Goal: Transaction & Acquisition: Download file/media

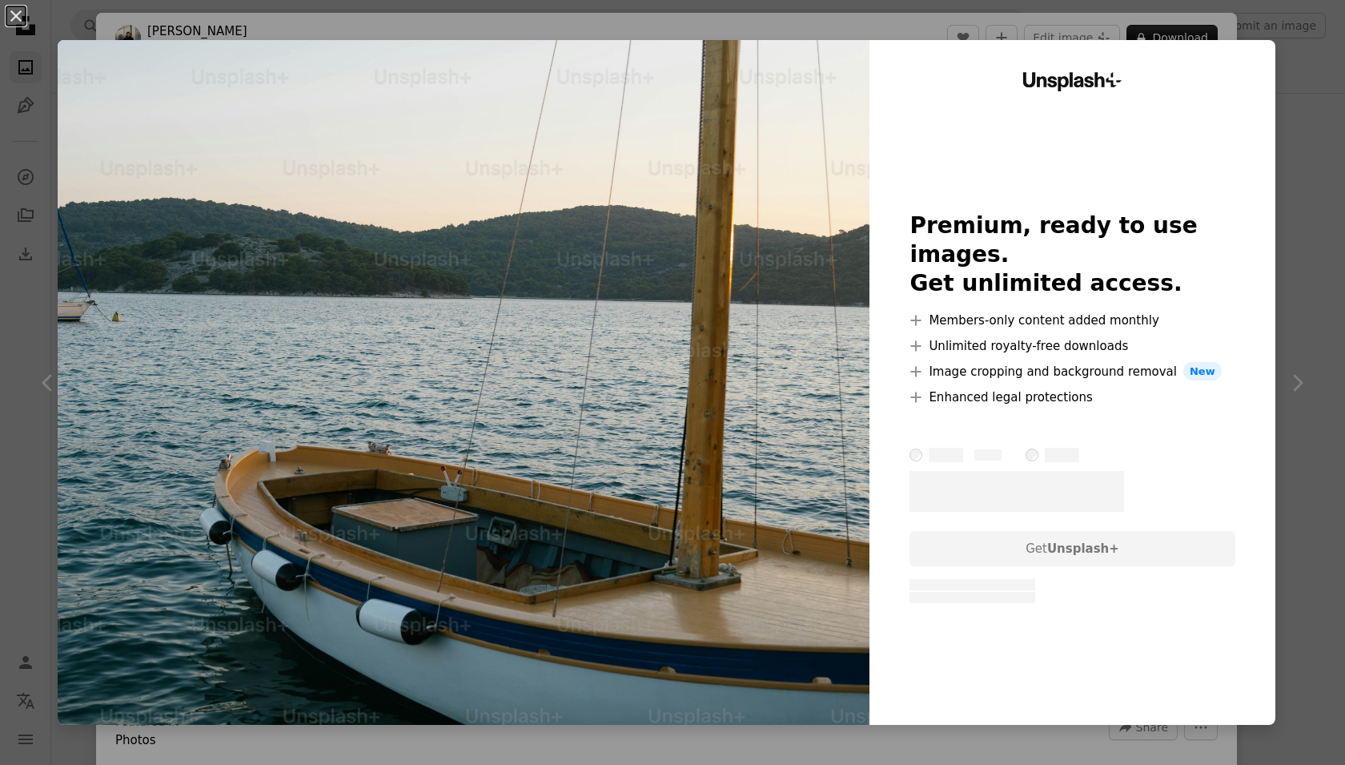
scroll to position [3955, 0]
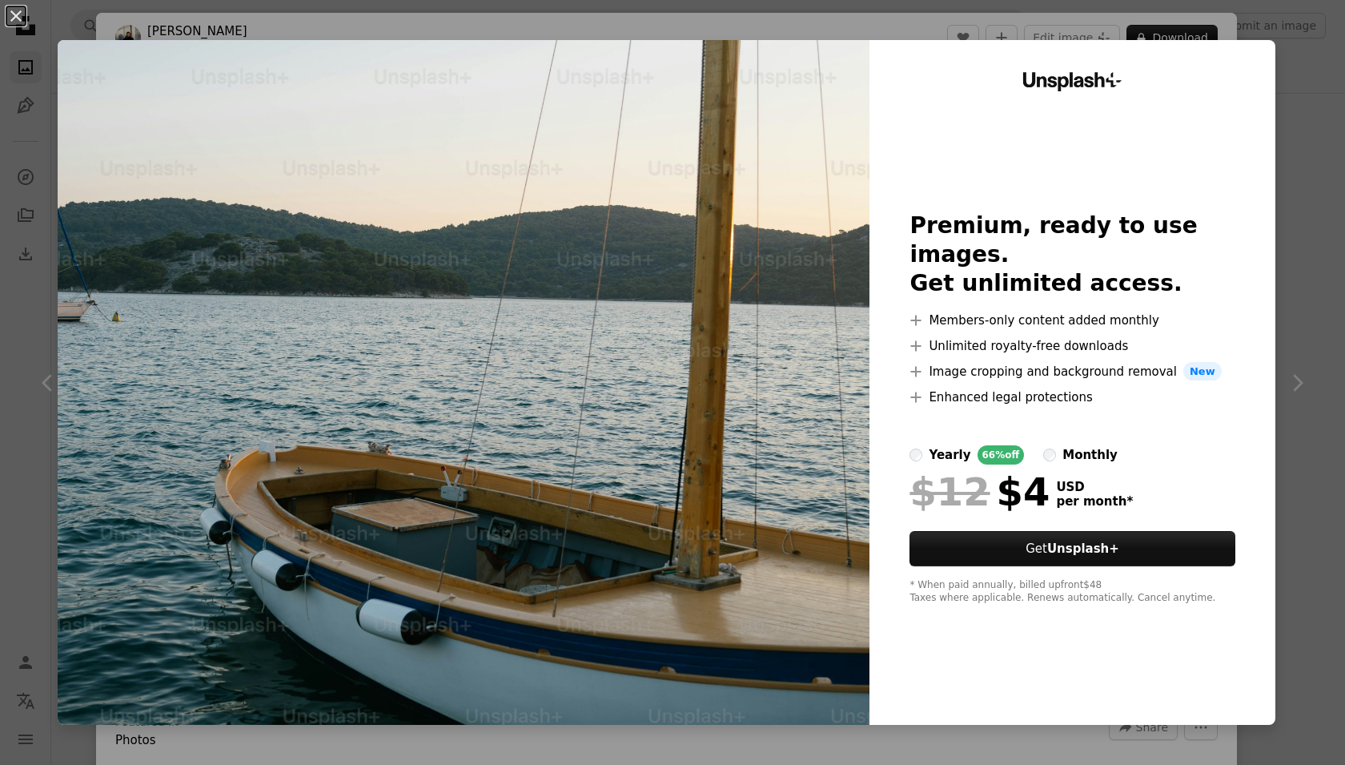
click at [1334, 98] on div "An X shape Unsplash+ Premium, ready to use images. Get unlimited access. A plus…" at bounding box center [672, 382] width 1345 height 765
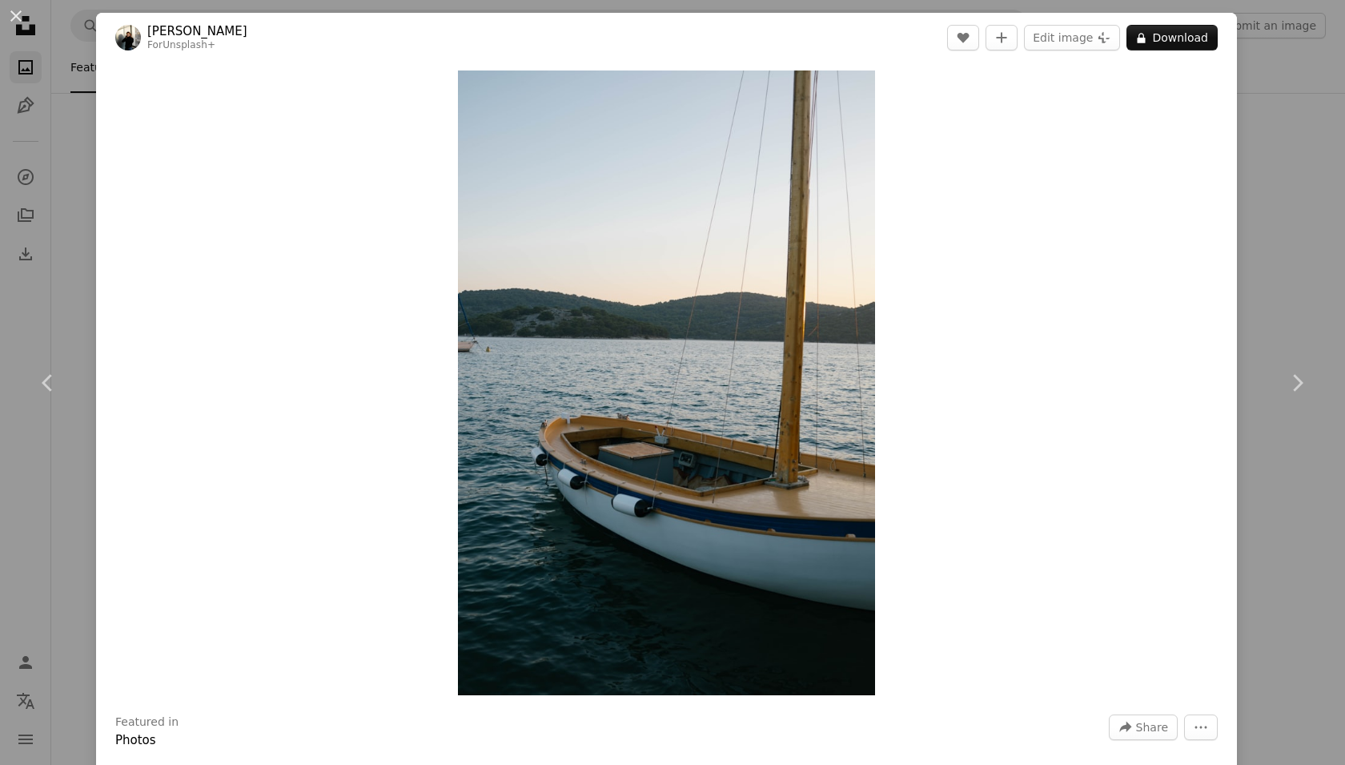
click at [1257, 167] on div "An X shape Chevron left Chevron right [PERSON_NAME] For Unsplash+ A heart A plu…" at bounding box center [672, 382] width 1345 height 765
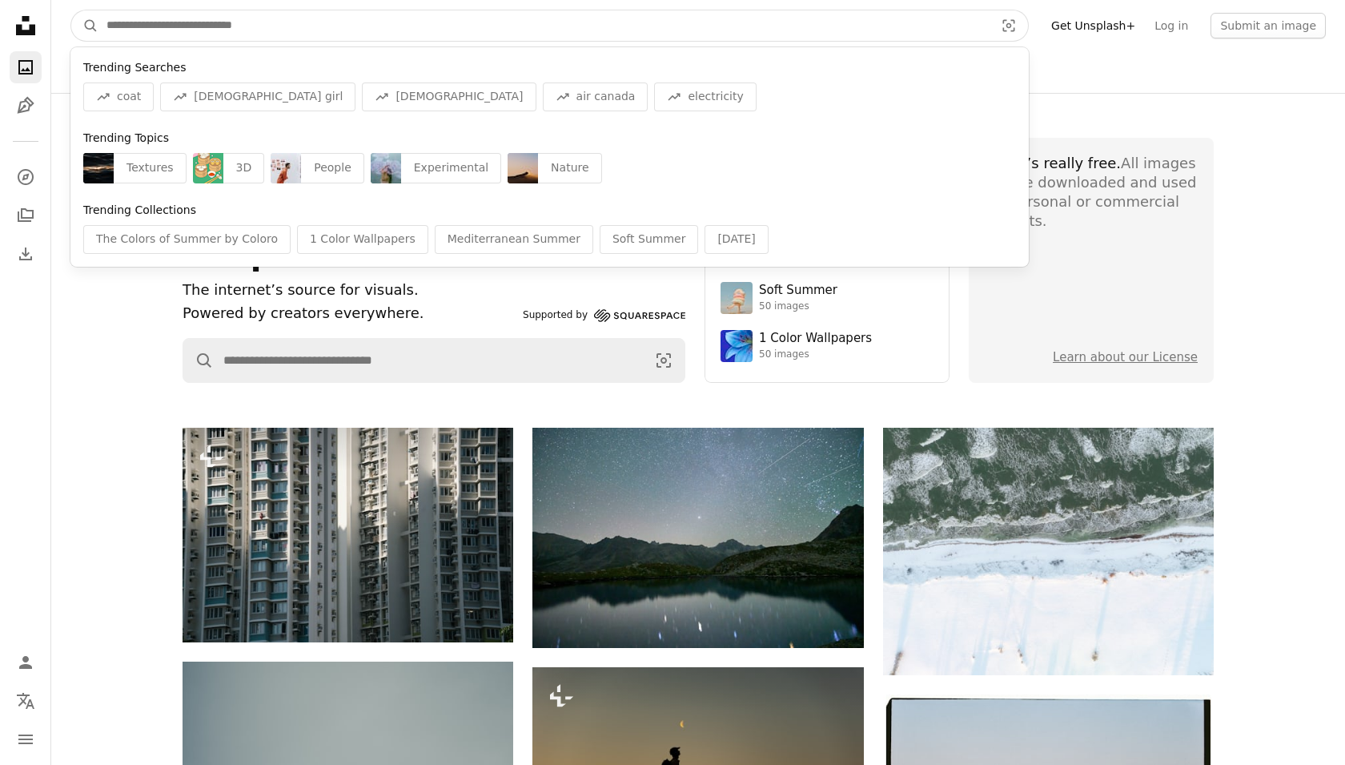
click at [244, 30] on input "Find visuals sitewide" at bounding box center [543, 25] width 891 height 30
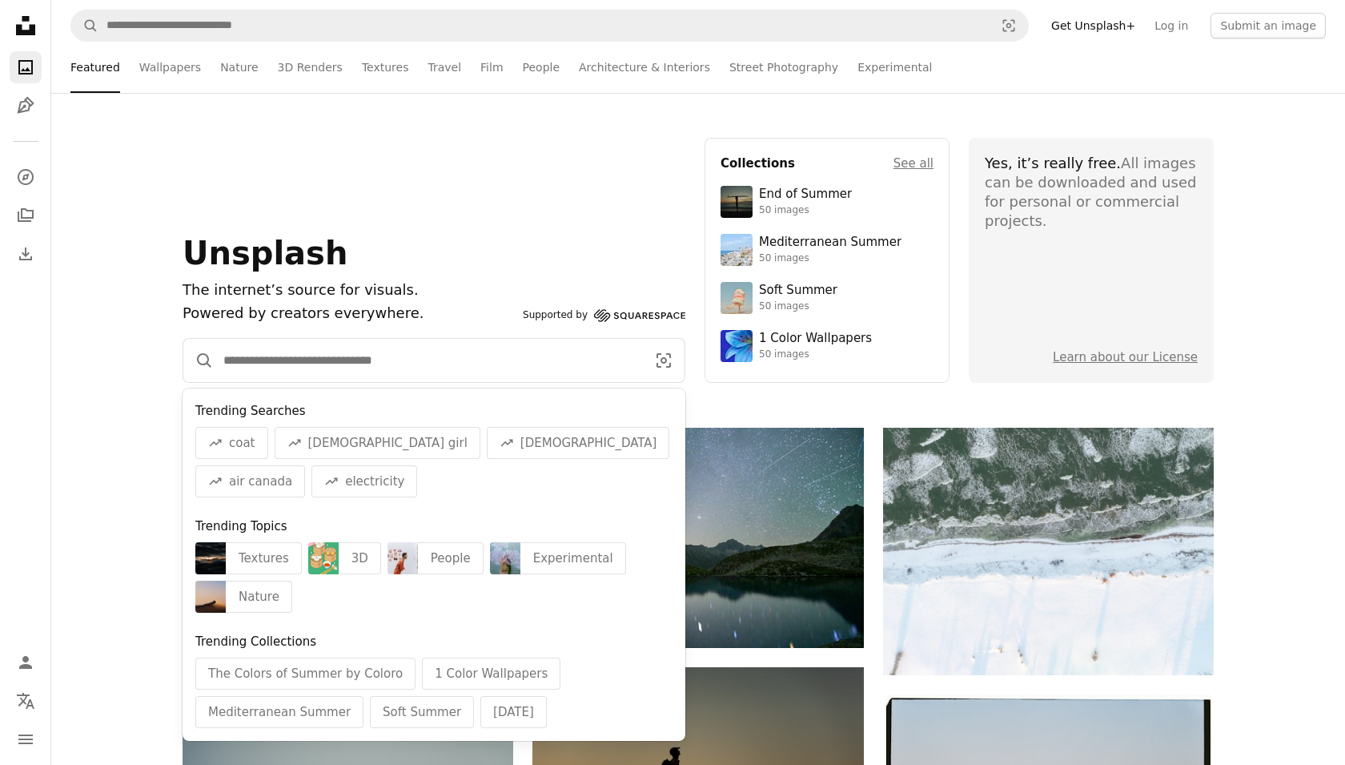
drag, startPoint x: 421, startPoint y: 371, endPoint x: 411, endPoint y: 345, distance: 27.7
click at [420, 371] on input "Find visuals sitewide" at bounding box center [428, 360] width 429 height 43
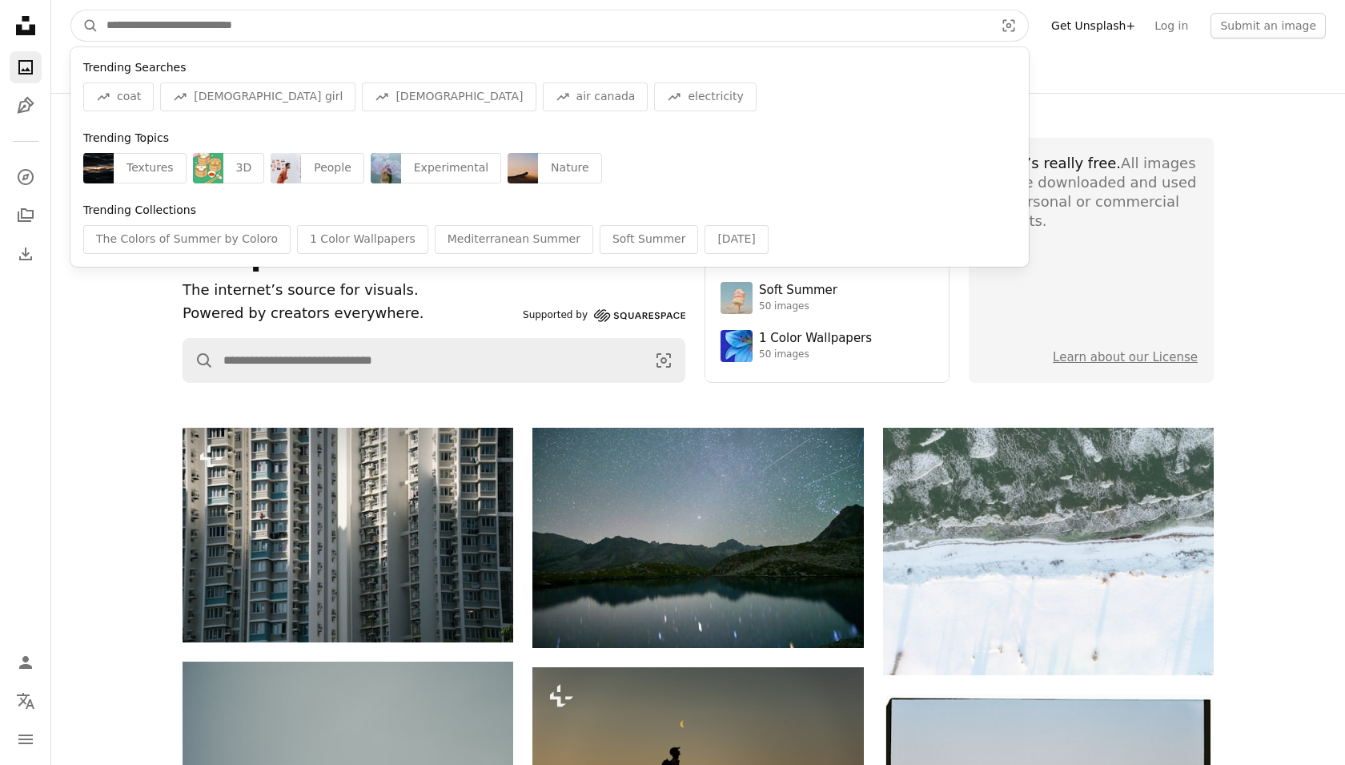
click at [235, 22] on input "Find visuals sitewide" at bounding box center [543, 25] width 891 height 30
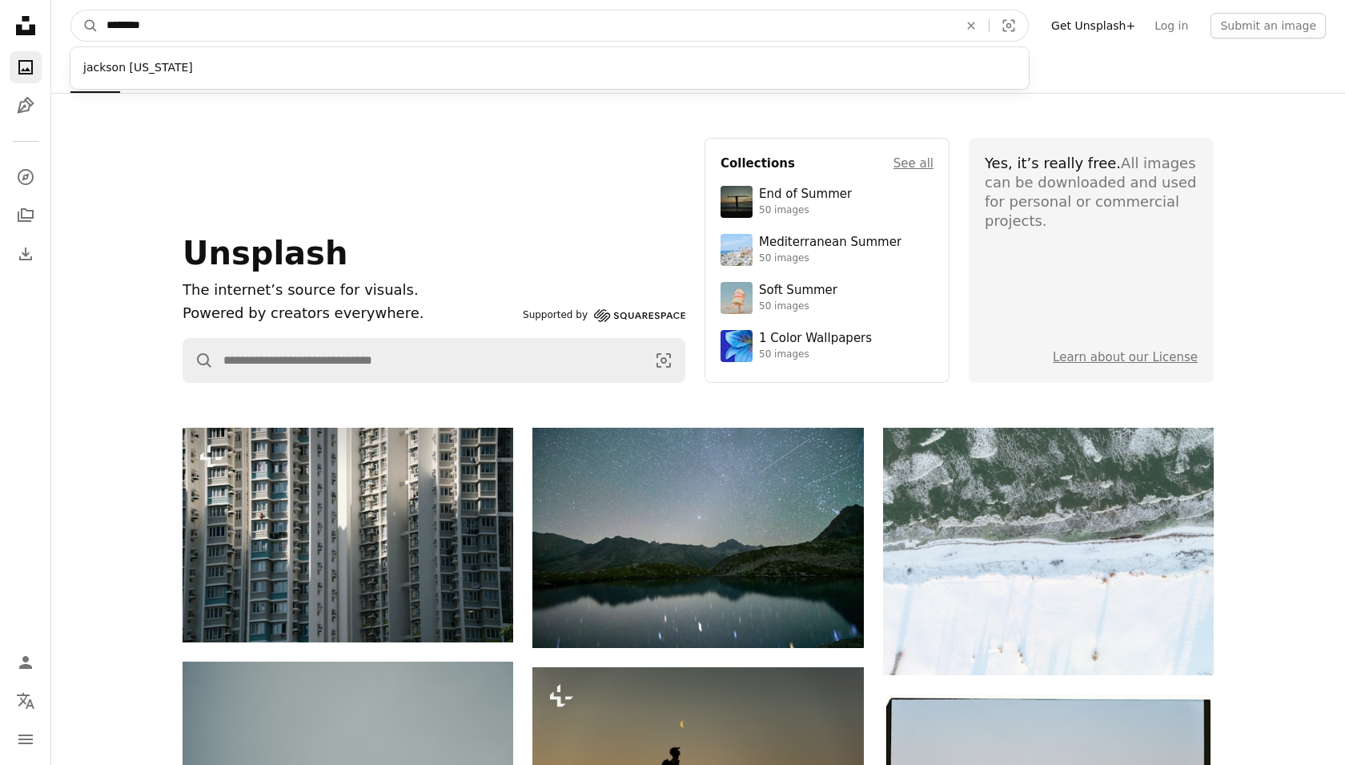
type input "********"
click at [71, 10] on button "A magnifying glass" at bounding box center [84, 25] width 27 height 30
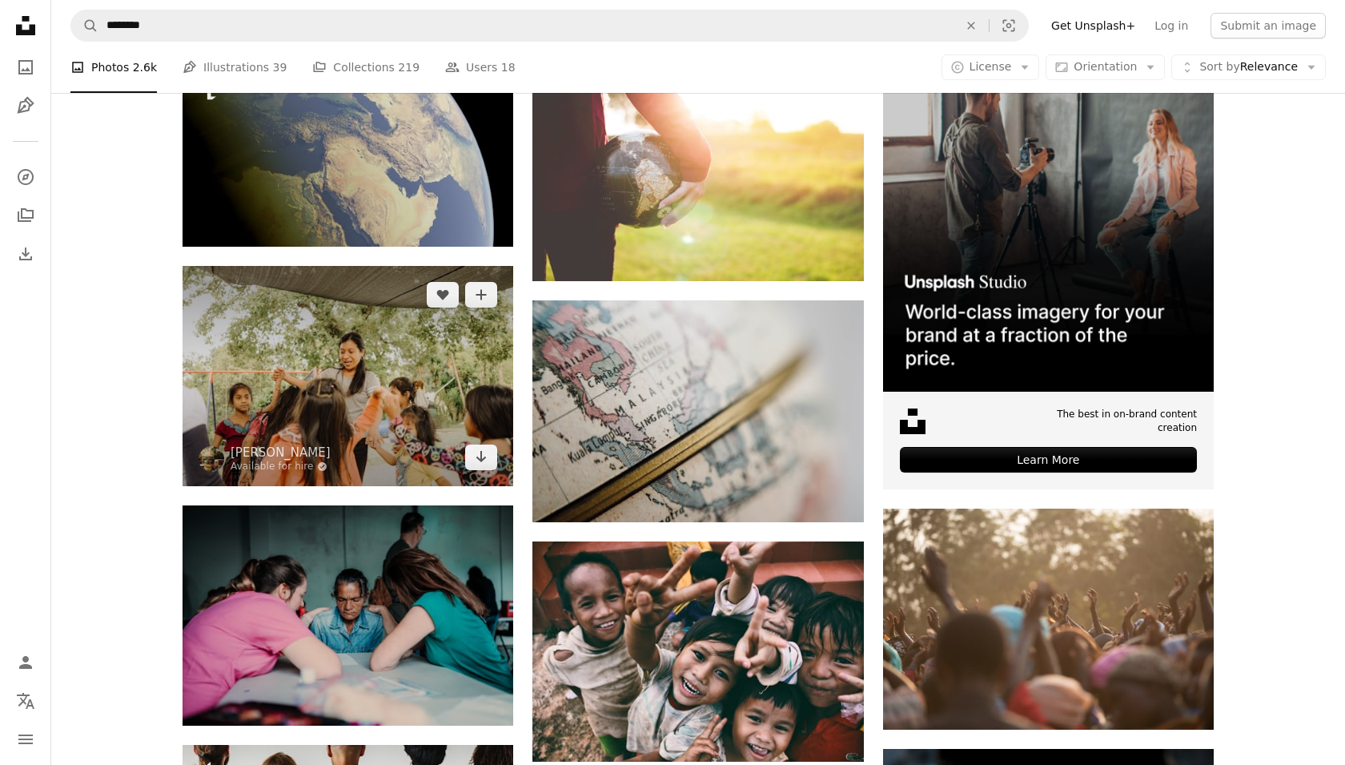
scroll to position [344, 0]
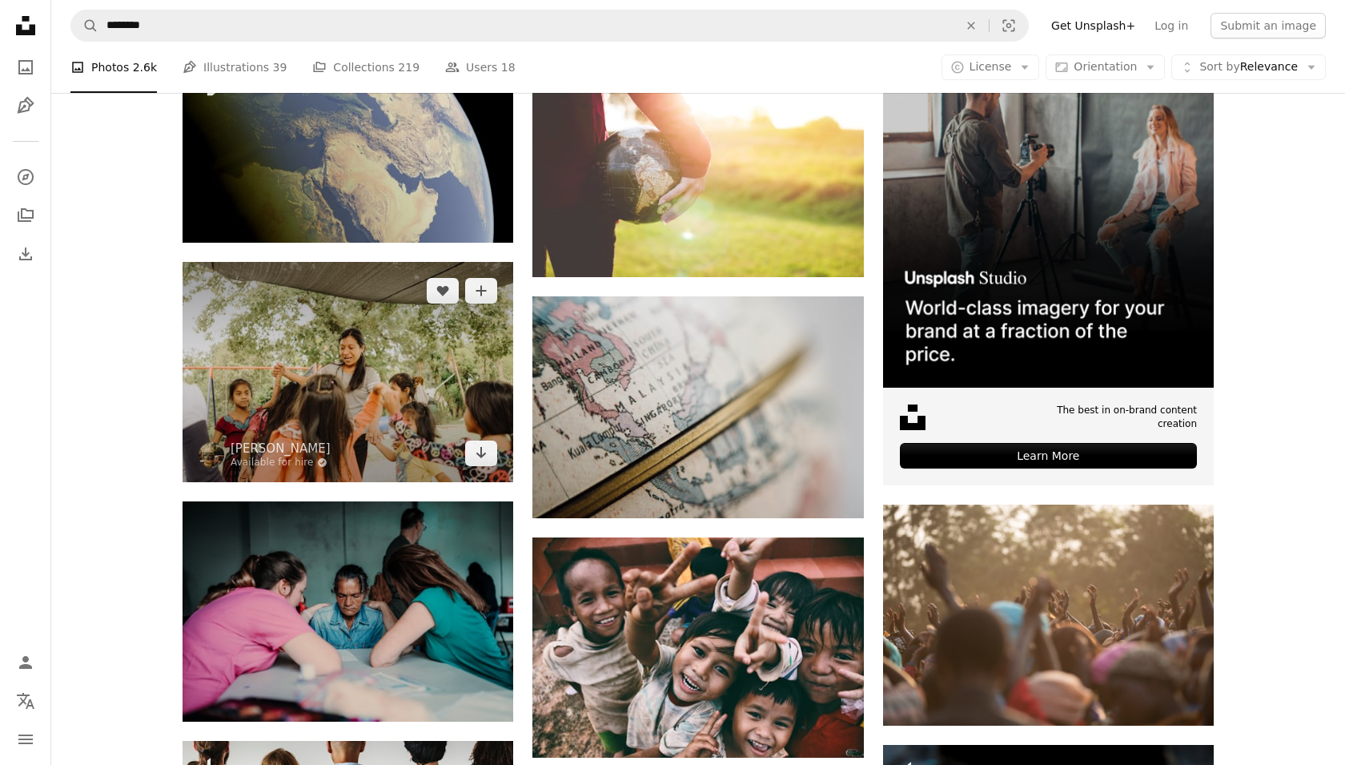
click at [433, 368] on img at bounding box center [348, 372] width 331 height 220
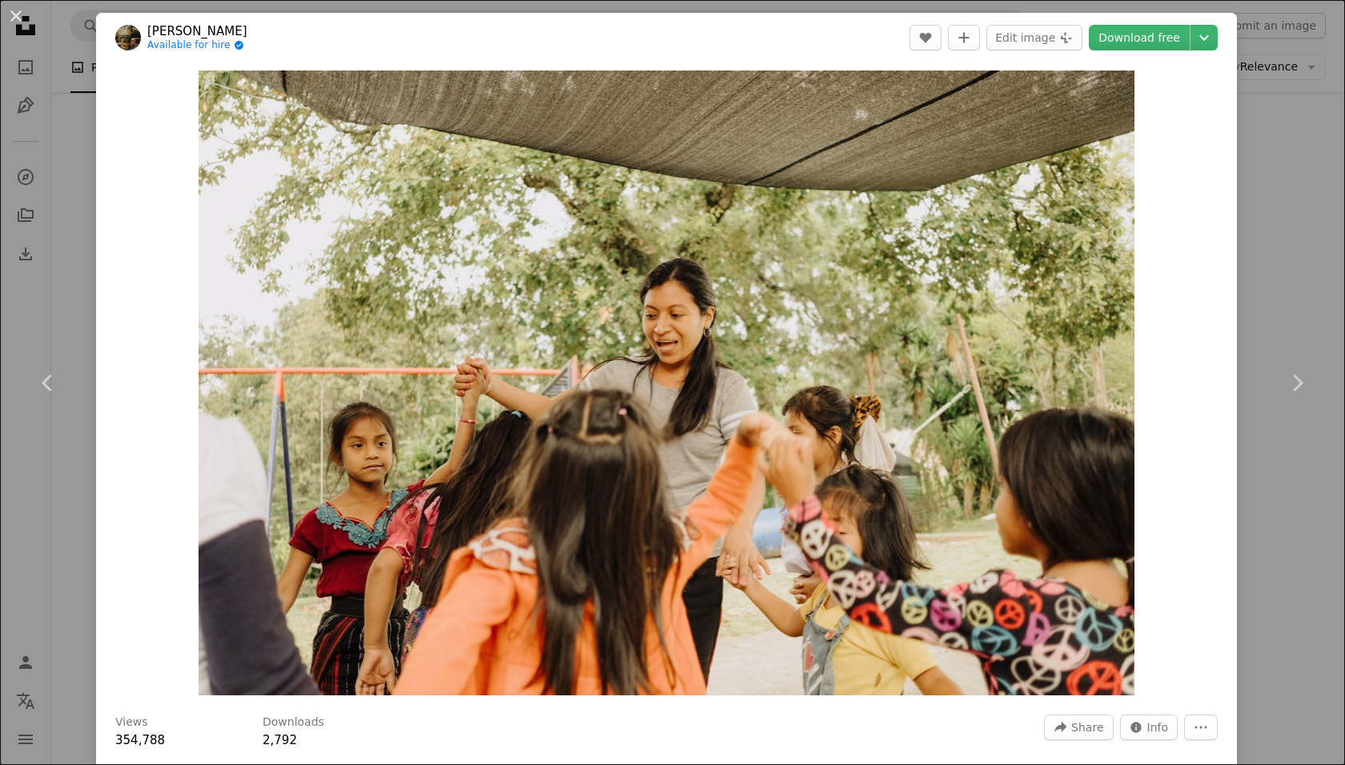
click at [1310, 304] on div "An X shape Chevron left Chevron right [PERSON_NAME] Available for hire A checkm…" at bounding box center [672, 382] width 1345 height 765
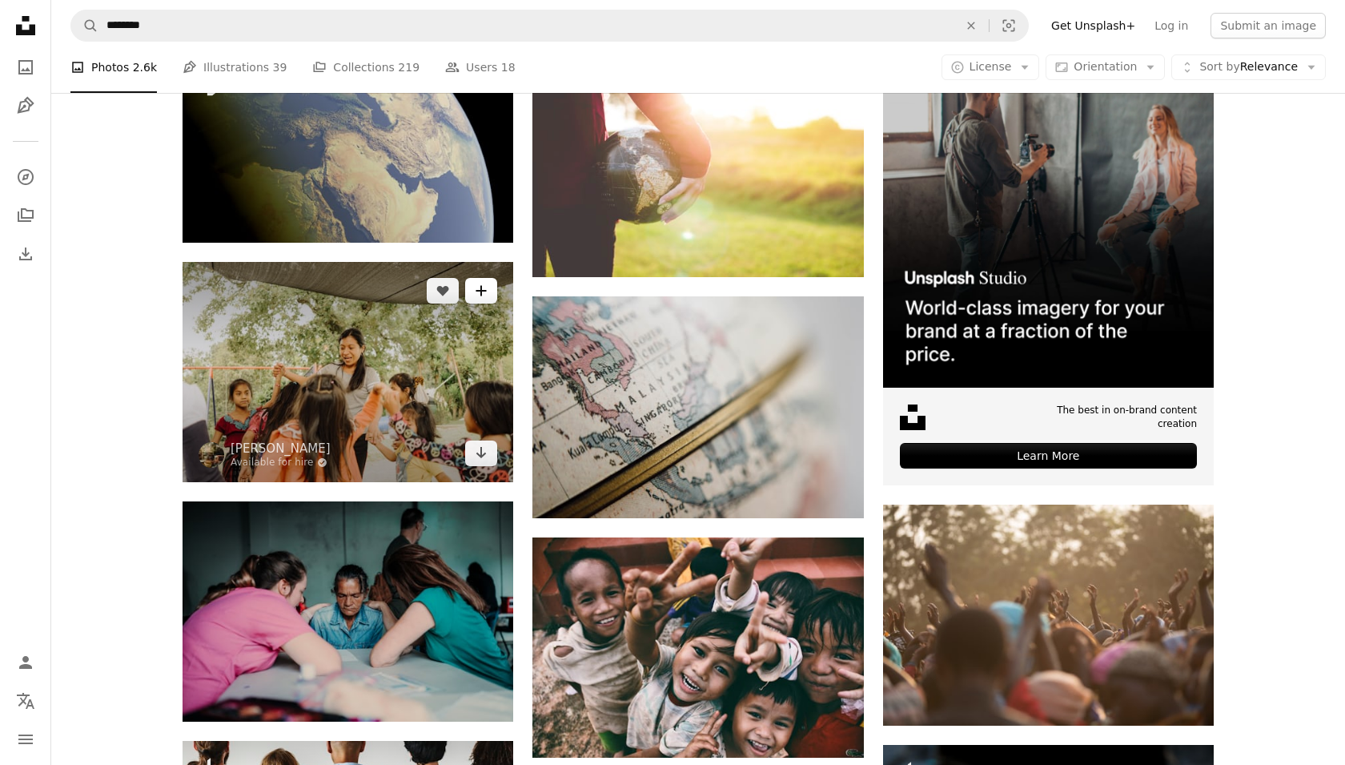
click at [495, 290] on button "A plus sign" at bounding box center [481, 291] width 32 height 26
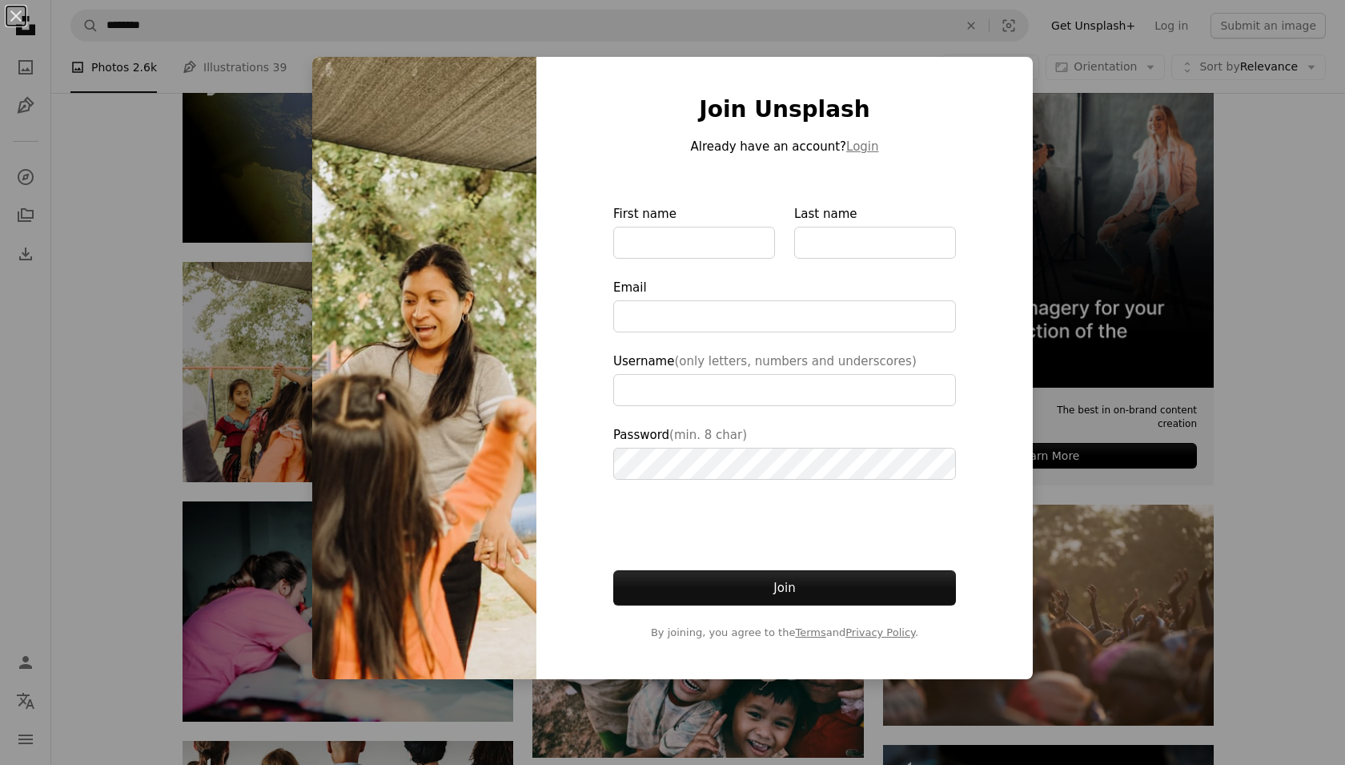
click at [191, 314] on div "An X shape Join Unsplash Already have an account? Login First name Last name Em…" at bounding box center [672, 382] width 1345 height 765
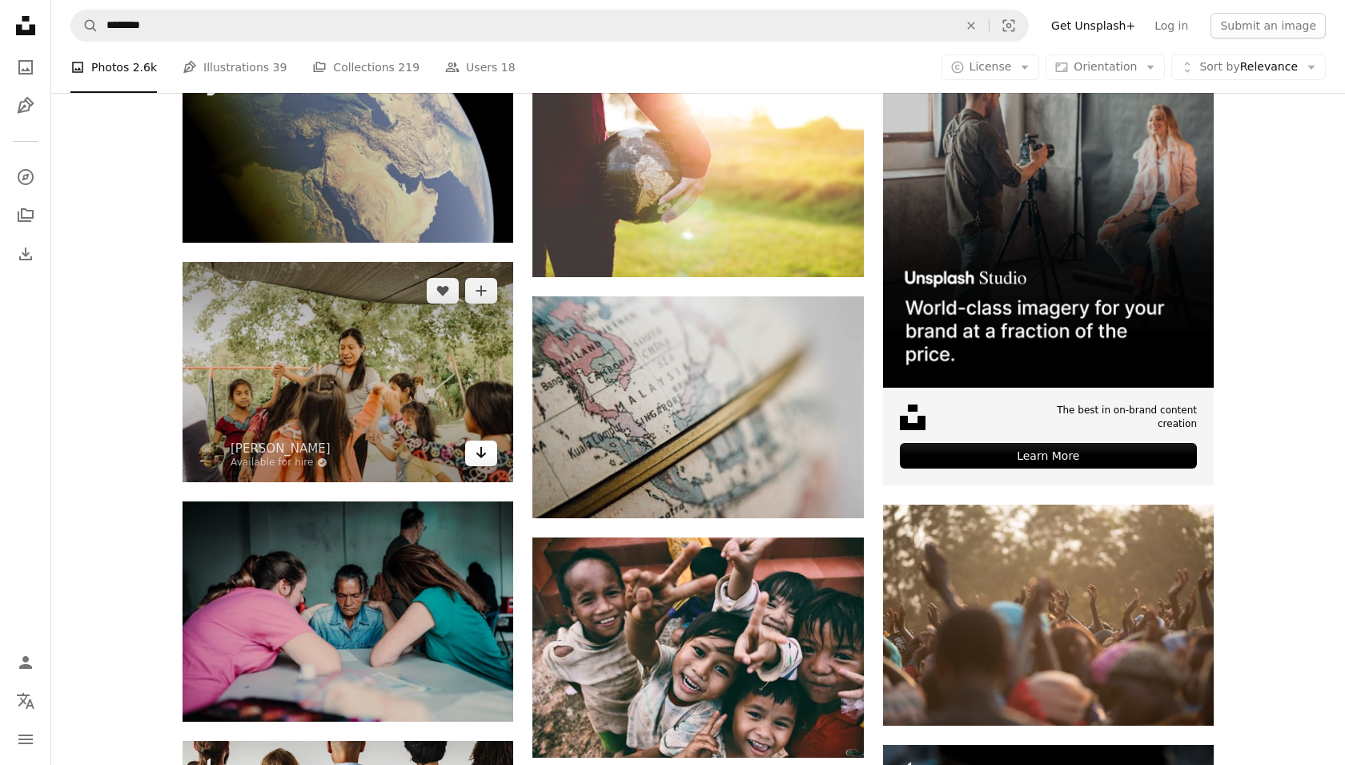
click at [490, 462] on link "Arrow pointing down" at bounding box center [481, 453] width 32 height 26
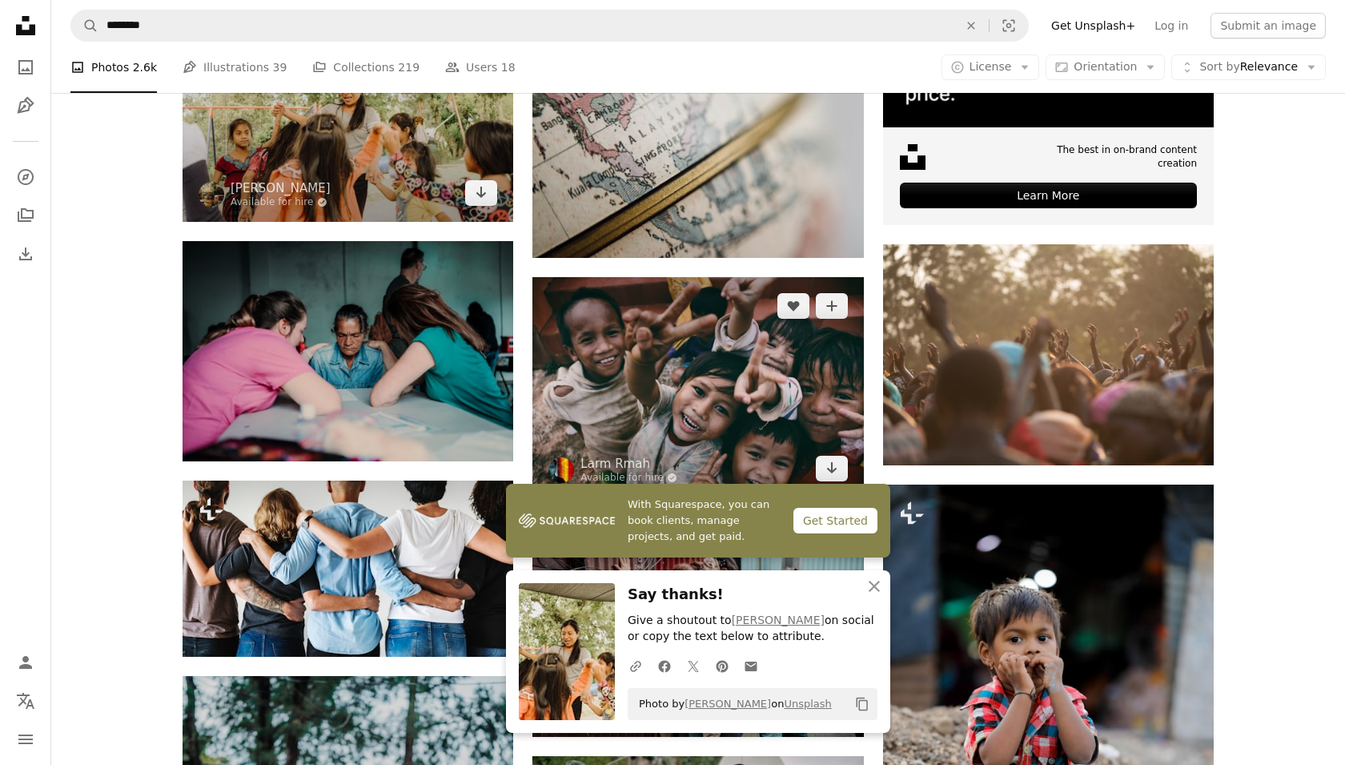
scroll to position [606, 0]
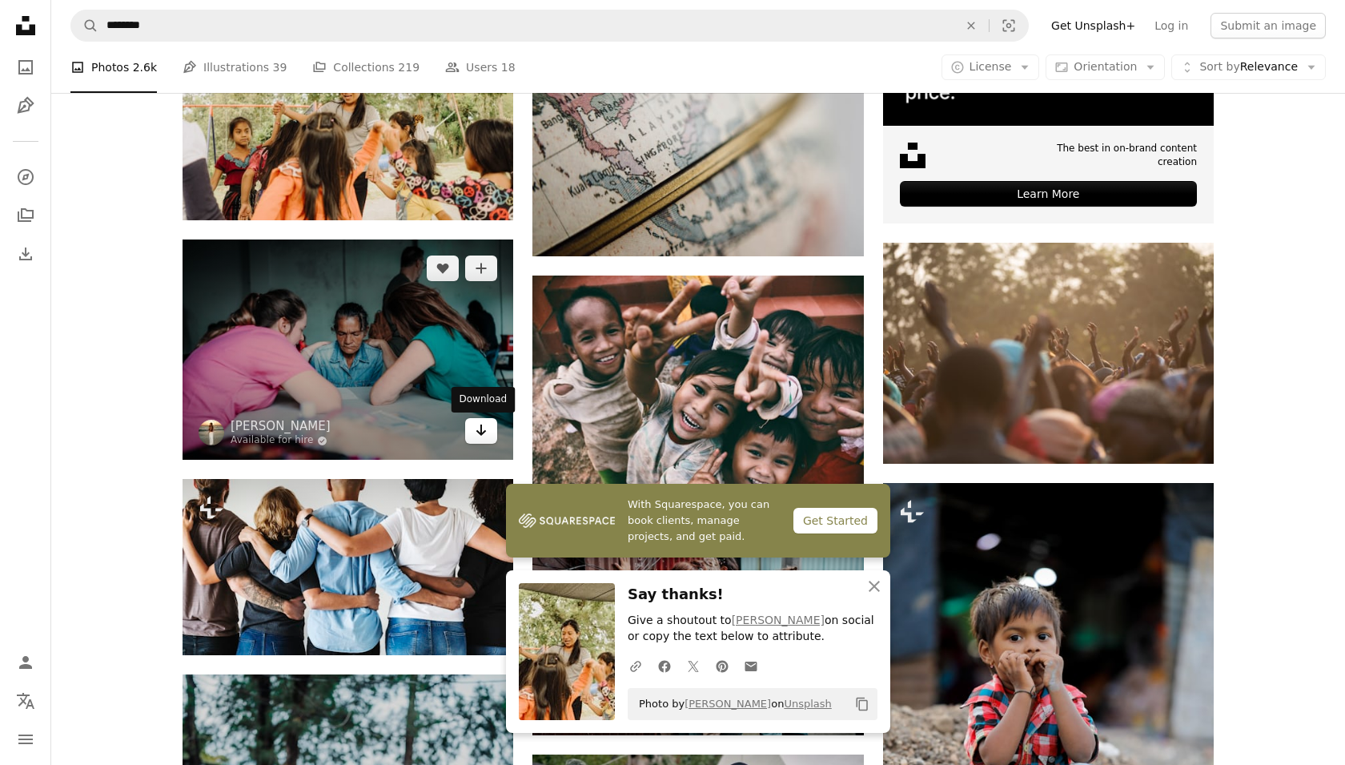
click at [487, 436] on icon "Arrow pointing down" at bounding box center [481, 429] width 13 height 19
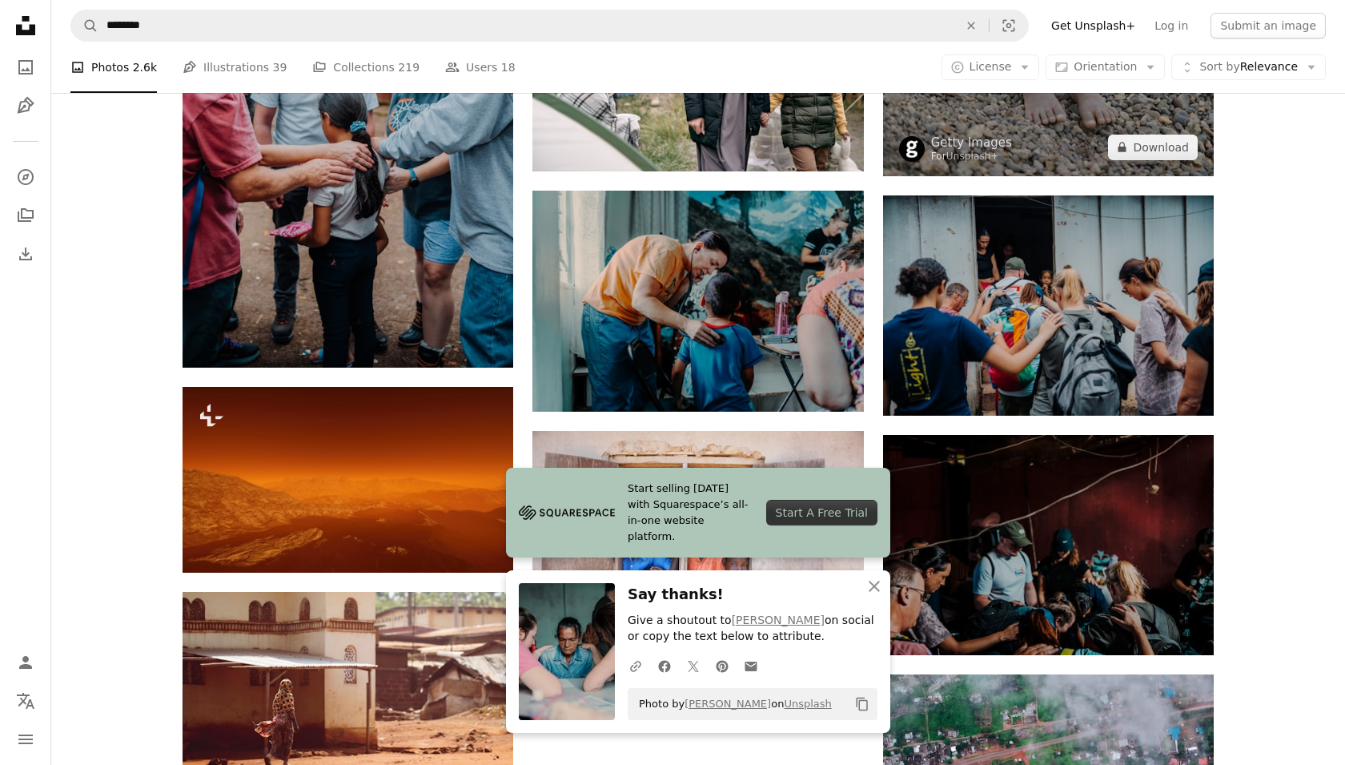
scroll to position [1412, 0]
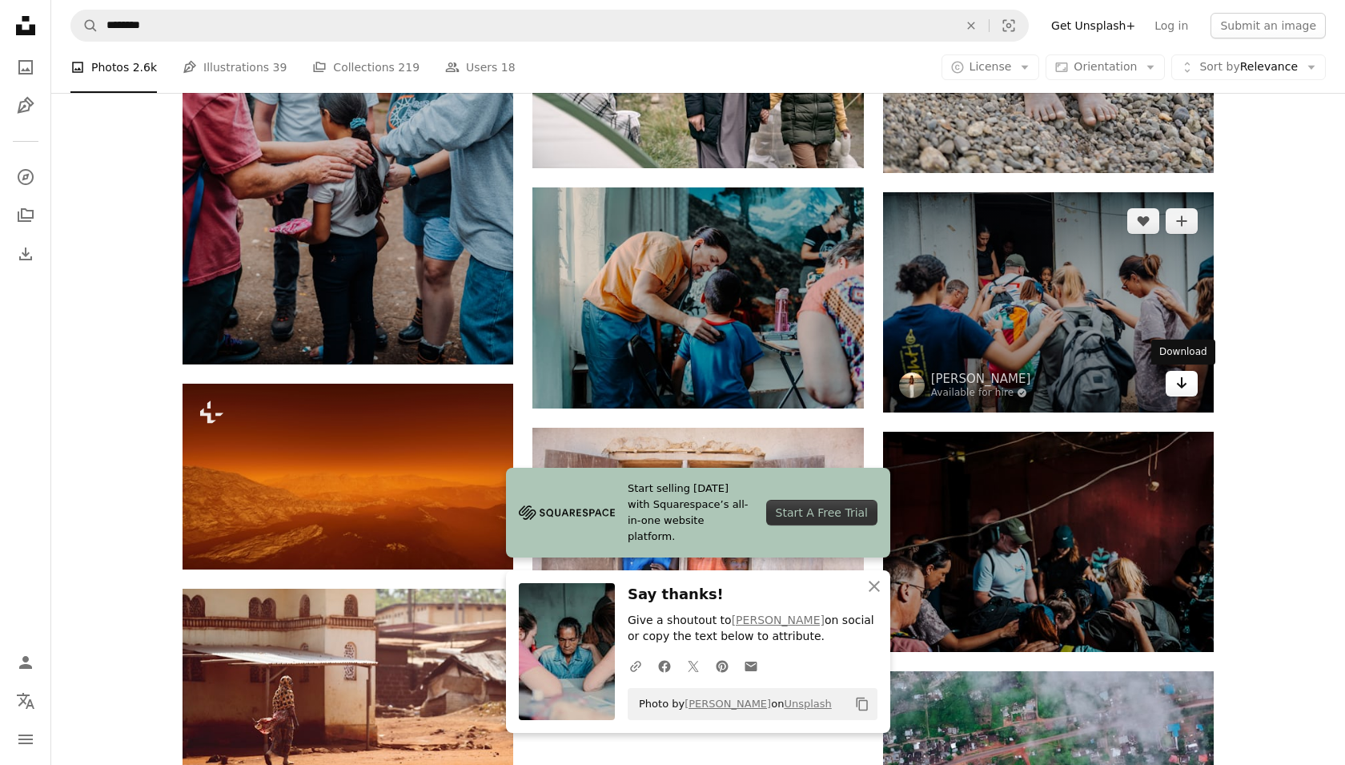
click at [1182, 377] on icon "Arrow pointing down" at bounding box center [1181, 382] width 13 height 19
